Goal: Information Seeking & Learning: Learn about a topic

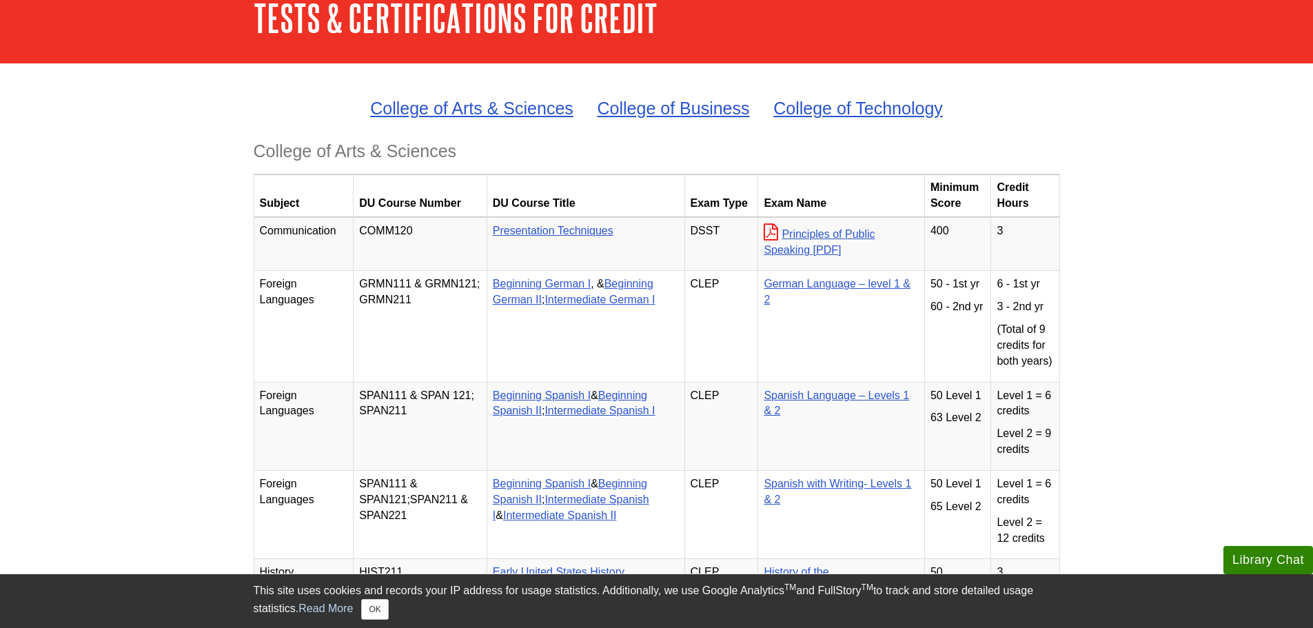
scroll to position [1063, 0]
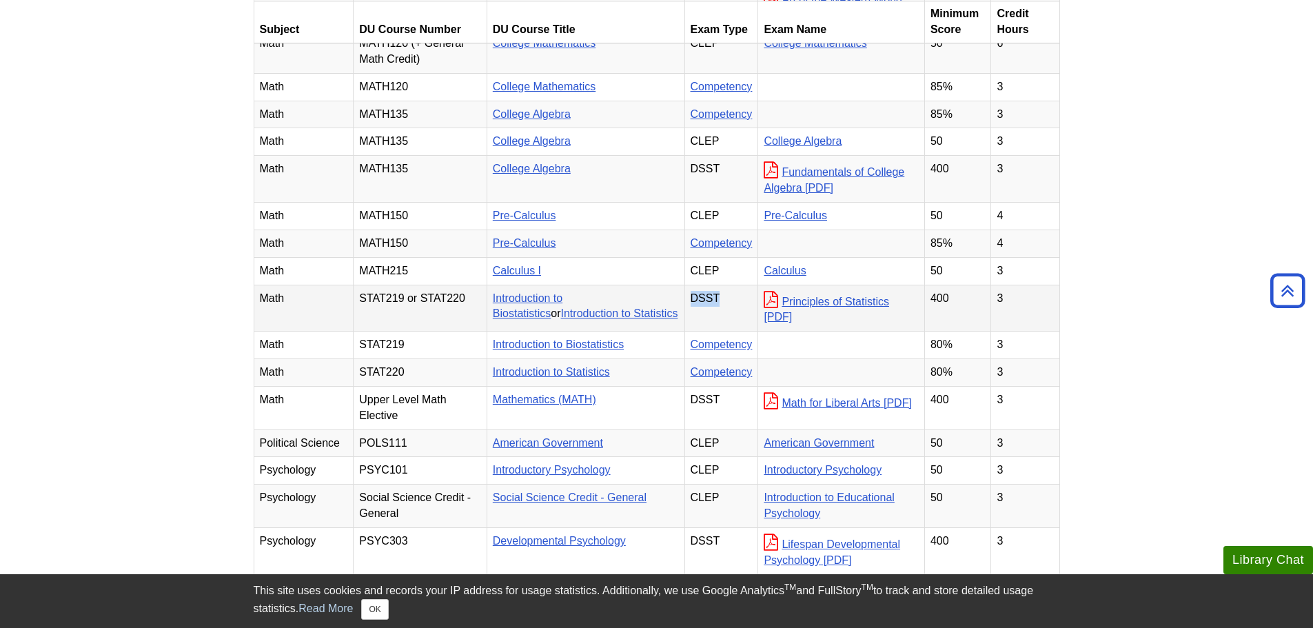
drag, startPoint x: 734, startPoint y: 317, endPoint x: 702, endPoint y: 319, distance: 31.1
click at [702, 319] on td "DSST" at bounding box center [722, 308] width 74 height 47
drag, startPoint x: 942, startPoint y: 316, endPoint x: 916, endPoint y: 310, distance: 26.4
click at [924, 310] on td "400" at bounding box center [957, 308] width 67 height 47
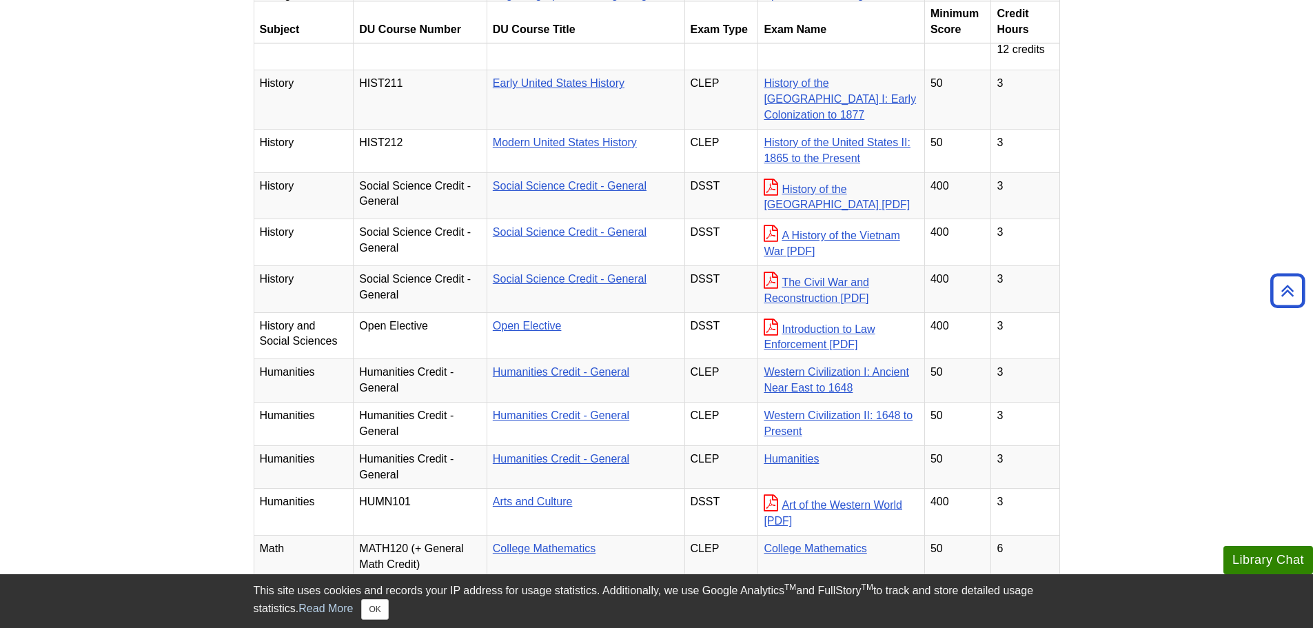
scroll to position [3182, 0]
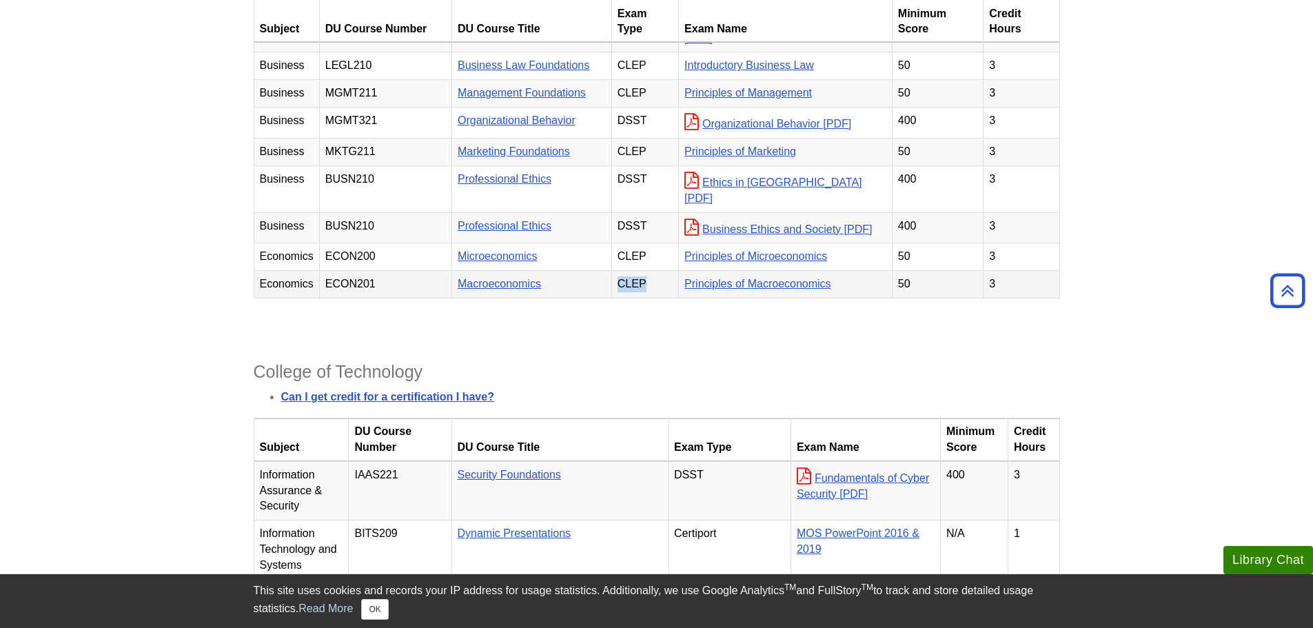
drag, startPoint x: 650, startPoint y: 342, endPoint x: 624, endPoint y: 338, distance: 26.5
click at [624, 299] on td "CLEP" at bounding box center [644, 285] width 67 height 28
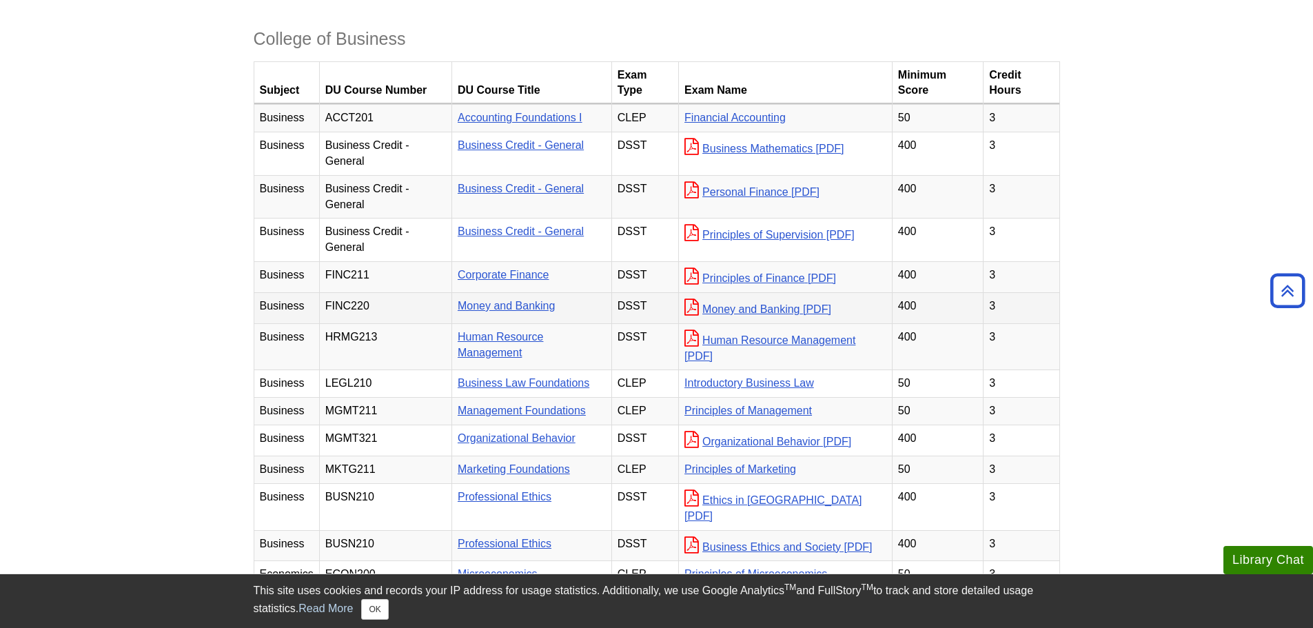
scroll to position [2880, 0]
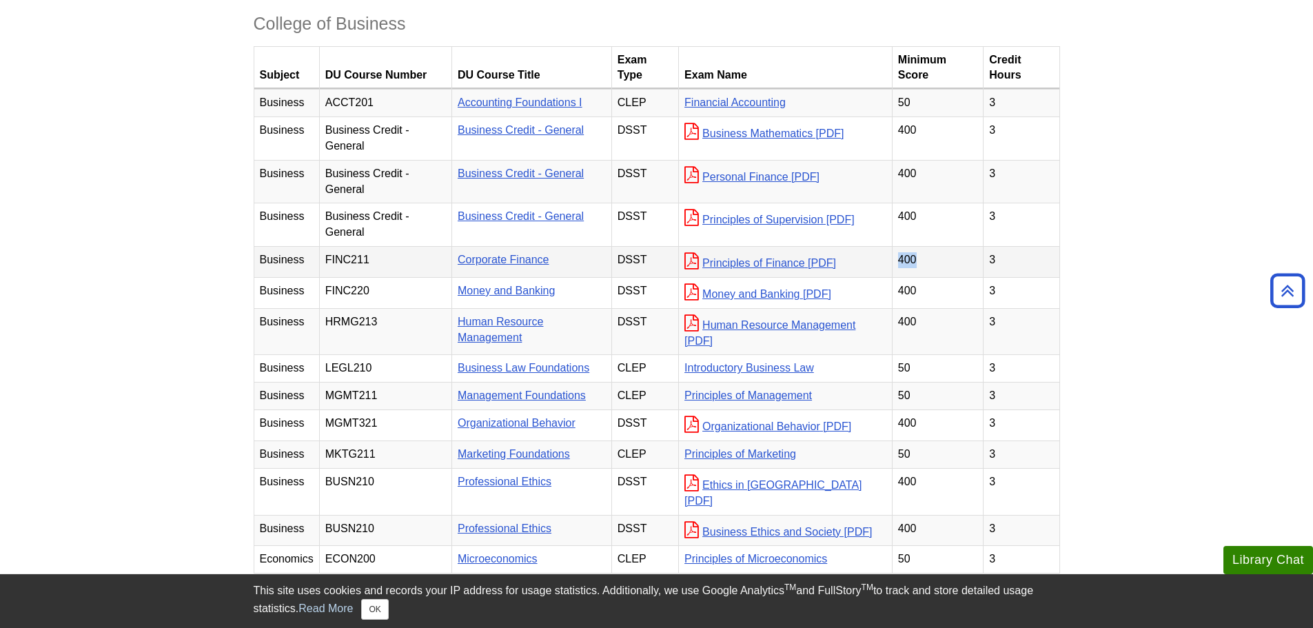
drag, startPoint x: 918, startPoint y: 332, endPoint x: 890, endPoint y: 336, distance: 28.6
click at [892, 278] on td "400" at bounding box center [938, 262] width 92 height 31
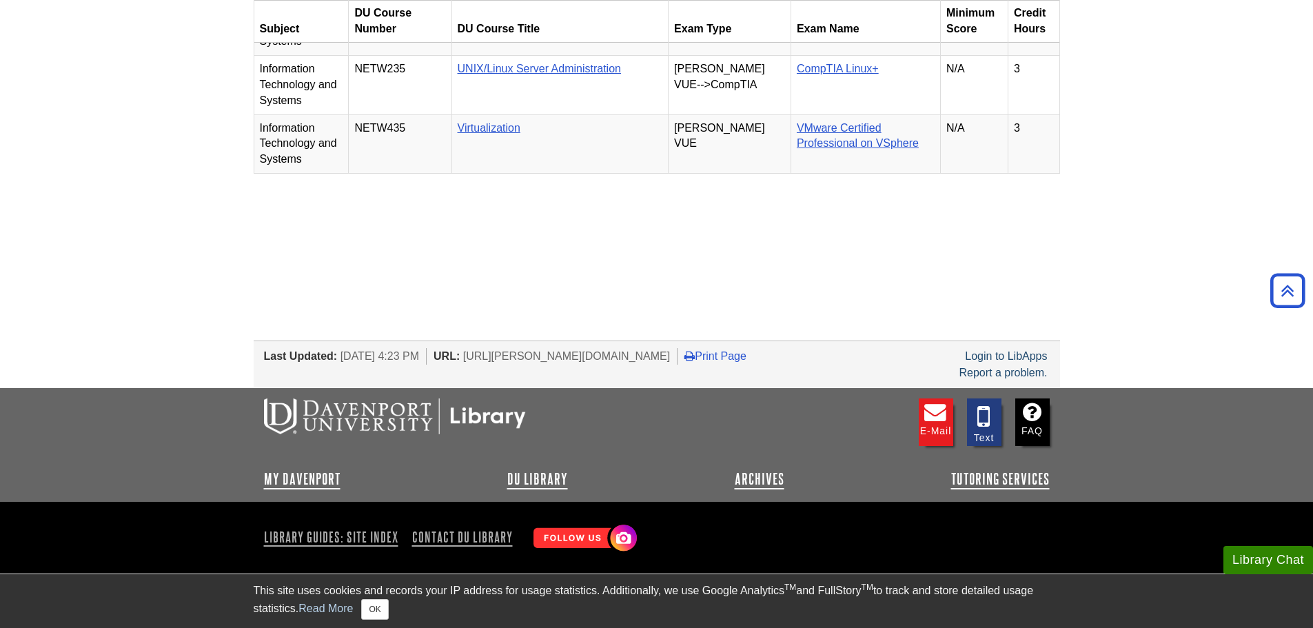
scroll to position [1063, 0]
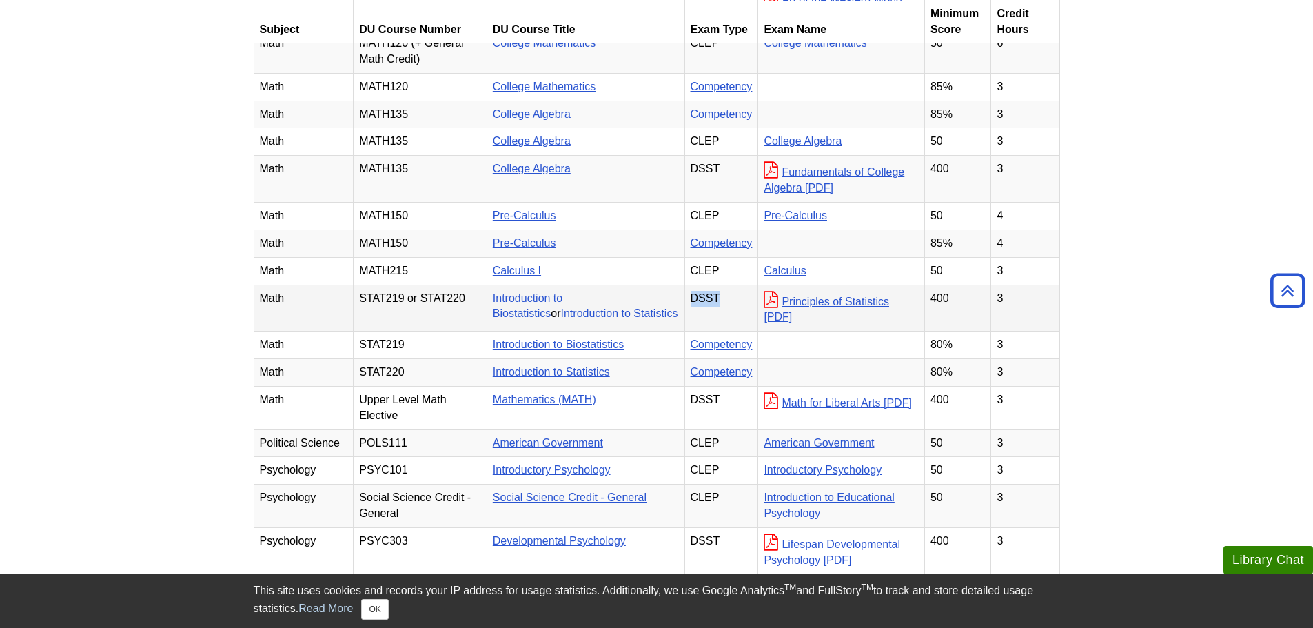
drag, startPoint x: 740, startPoint y: 314, endPoint x: 698, endPoint y: 316, distance: 42.1
click at [698, 316] on td "DSST" at bounding box center [722, 308] width 74 height 47
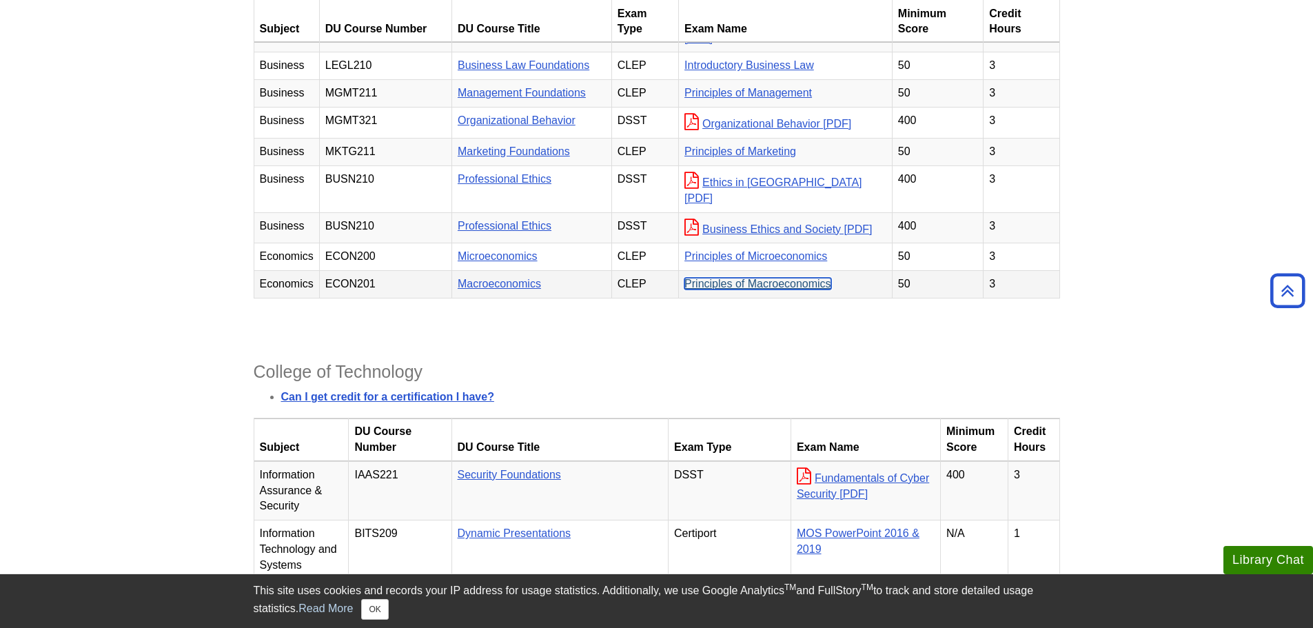
click at [736, 290] on link "Principles of Macroeconomics" at bounding box center [758, 284] width 147 height 12
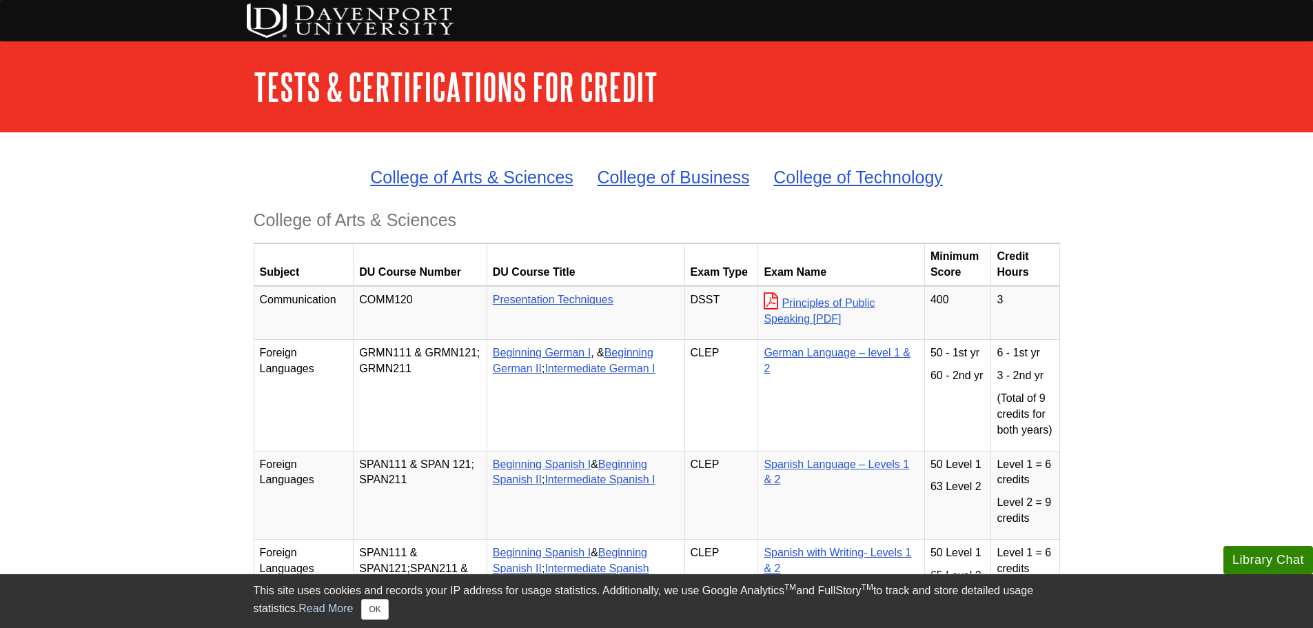
scroll to position [1063, 0]
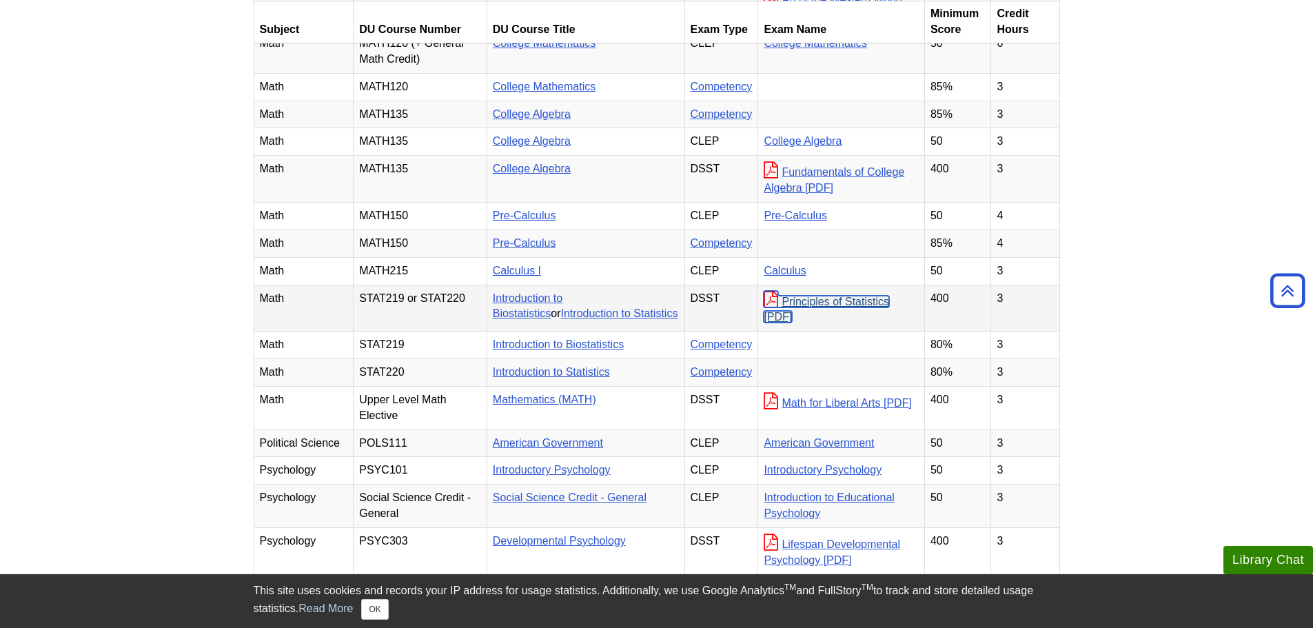
click at [822, 319] on link "Principles of Statistics" at bounding box center [826, 310] width 125 height 28
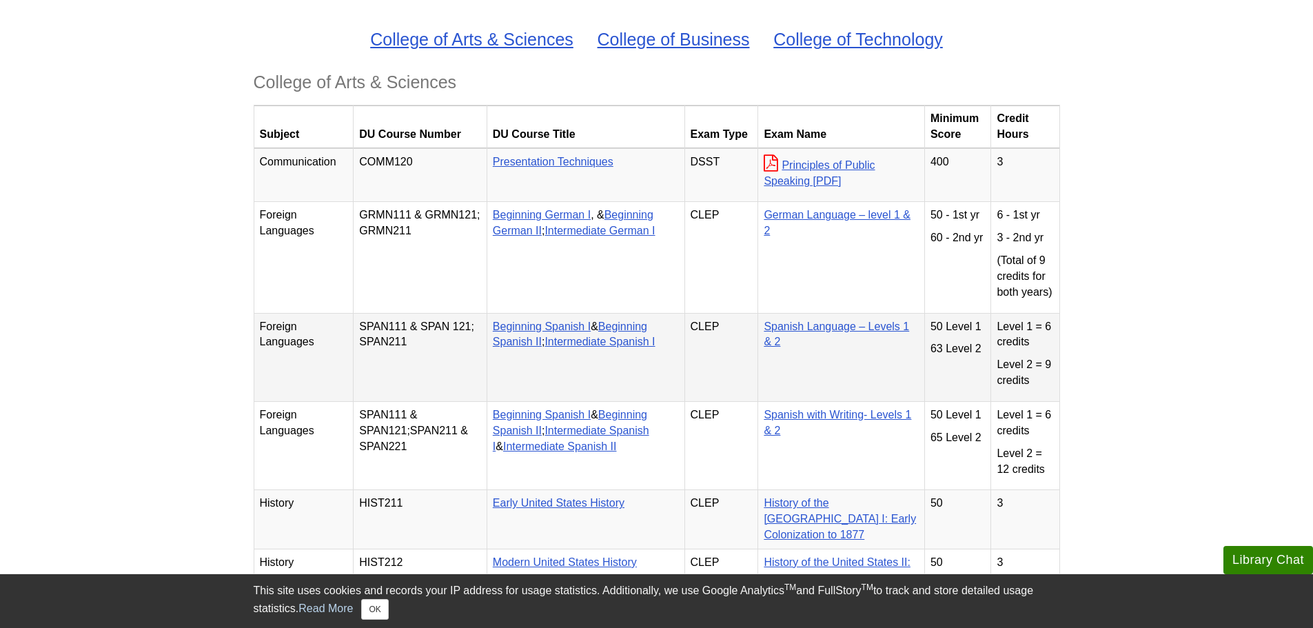
scroll to position [1063, 0]
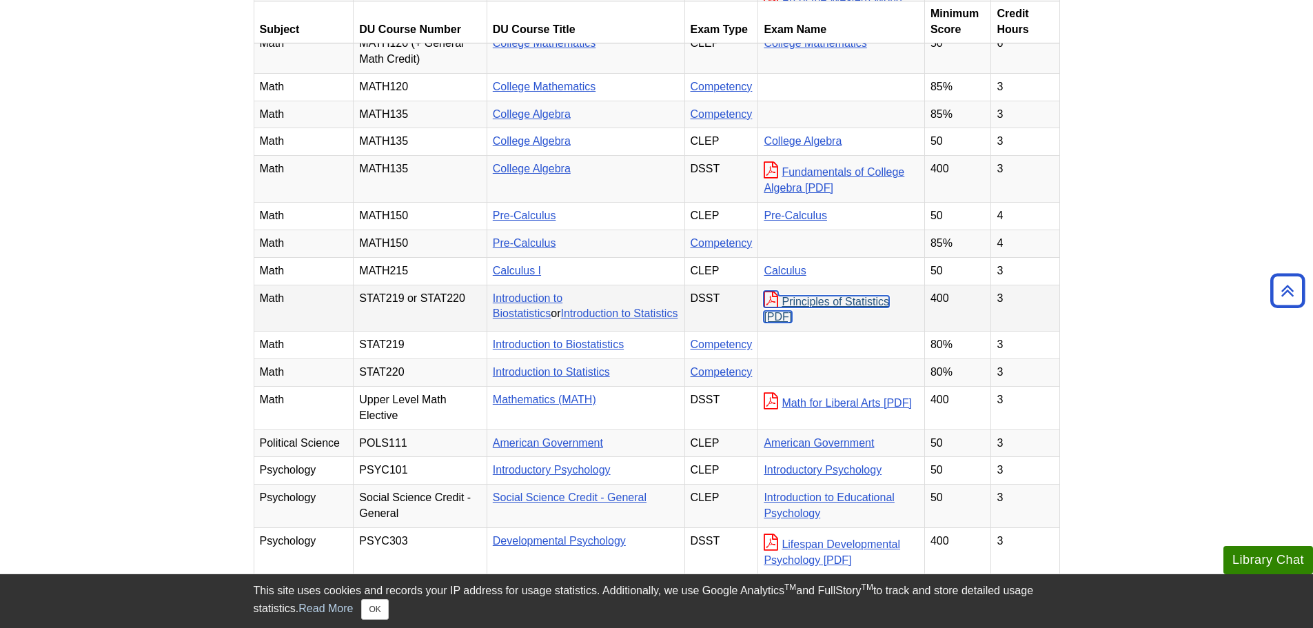
click at [851, 315] on link "Principles of Statistics" at bounding box center [826, 310] width 125 height 28
